Goal: Transaction & Acquisition: Purchase product/service

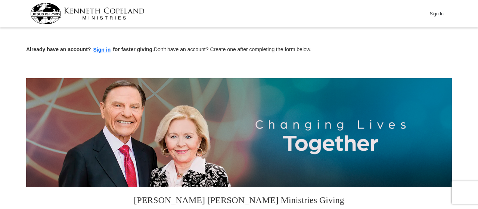
scroll to position [153, 0]
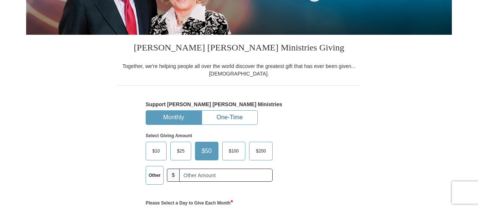
click at [239, 120] on button "One-Time" at bounding box center [229, 118] width 55 height 14
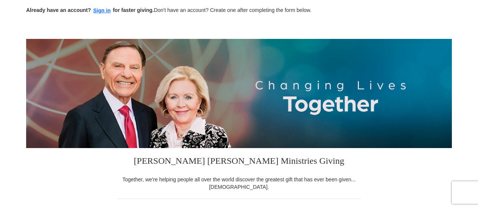
scroll to position [38, 0]
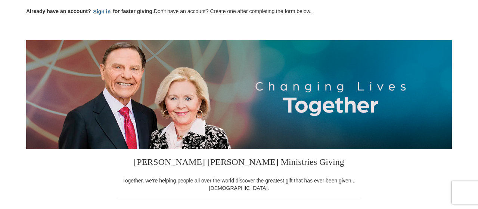
click at [103, 9] on button "Sign in" at bounding box center [102, 11] width 22 height 9
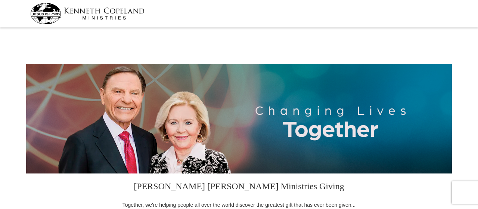
select select "CA"
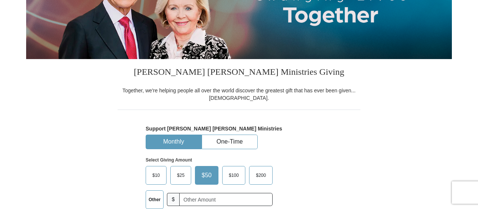
scroll to position [153, 0]
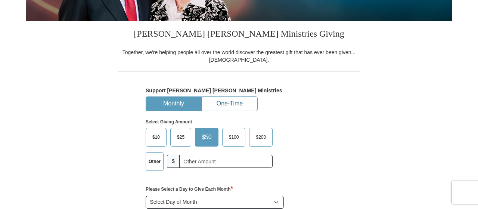
click at [237, 107] on button "One-Time" at bounding box center [229, 104] width 55 height 14
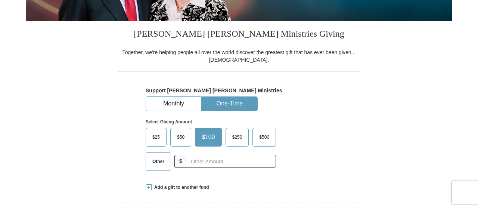
click at [150, 135] on span "$25" at bounding box center [156, 137] width 15 height 11
click at [0, 0] on input "$25" at bounding box center [0, 0] width 0 height 0
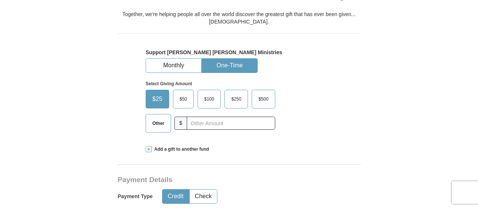
scroll to position [0, 0]
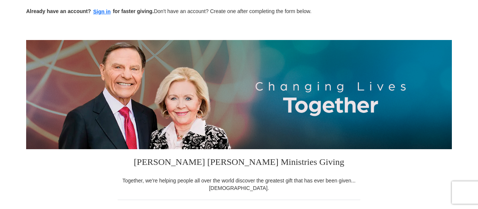
scroll to position [38, 0]
